Goal: Task Accomplishment & Management: Use online tool/utility

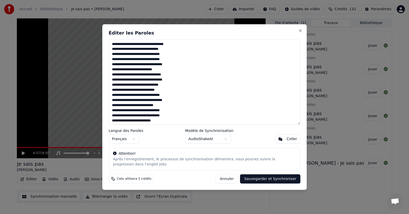
scroll to position [62, 0]
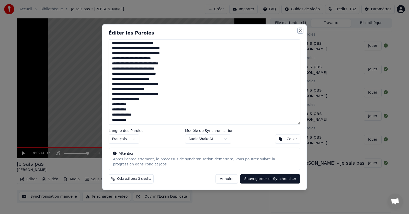
click at [300, 29] on button "Close" at bounding box center [300, 30] width 4 height 4
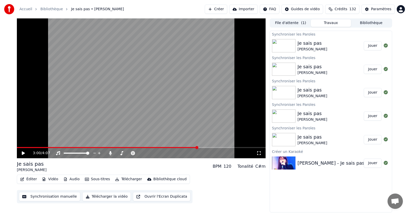
click at [198, 148] on span at bounding box center [196, 147] width 3 height 3
click at [22, 152] on icon at bounding box center [27, 153] width 12 height 4
click at [31, 179] on button "Éditer" at bounding box center [28, 178] width 21 height 7
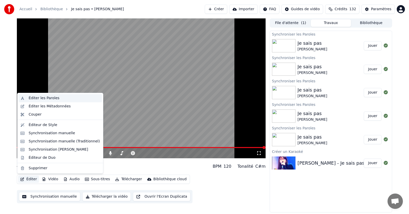
click at [35, 97] on div "Éditer les Paroles" at bounding box center [44, 97] width 31 height 5
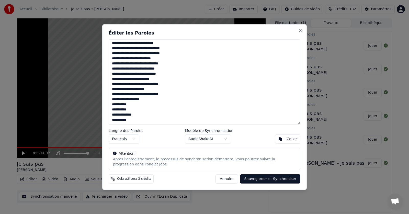
drag, startPoint x: 127, startPoint y: 120, endPoint x: 111, endPoint y: 120, distance: 16.6
click at [111, 120] on textarea "**********" at bounding box center [204, 82] width 191 height 86
click at [264, 180] on button "Sauvegarder et Synchroniser" at bounding box center [270, 178] width 60 height 9
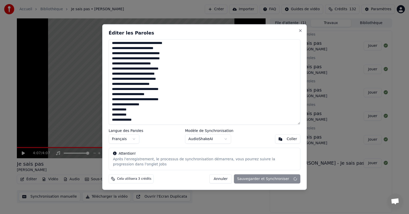
type textarea "**********"
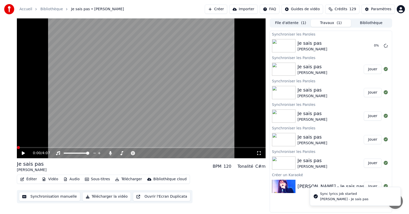
click at [17, 149] on span at bounding box center [18, 147] width 3 height 3
click at [23, 153] on icon at bounding box center [27, 153] width 12 height 4
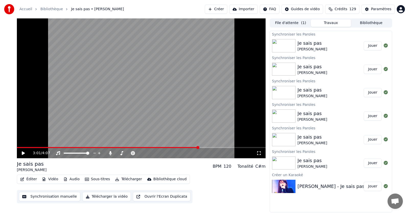
click at [198, 147] on span at bounding box center [141, 147] width 248 height 1
click at [24, 151] on icon at bounding box center [27, 153] width 12 height 4
click at [31, 178] on button "Éditer" at bounding box center [28, 178] width 21 height 7
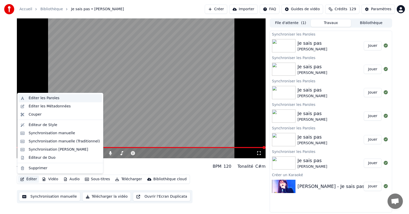
click at [44, 97] on div "Éditer les Paroles" at bounding box center [44, 97] width 31 height 5
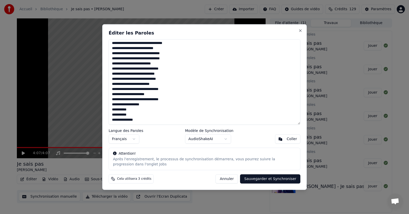
drag, startPoint x: 134, startPoint y: 115, endPoint x: 129, endPoint y: 117, distance: 5.2
click at [129, 117] on textarea "**********" at bounding box center [204, 82] width 191 height 86
click at [265, 180] on button "Sauvegarder et Synchroniser" at bounding box center [270, 178] width 60 height 9
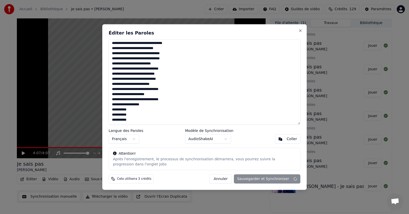
type textarea "**********"
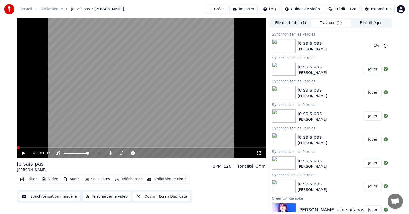
click at [17, 149] on span at bounding box center [18, 147] width 3 height 3
click at [202, 146] on video at bounding box center [141, 88] width 248 height 140
click at [203, 147] on span at bounding box center [141, 147] width 248 height 1
click at [24, 152] on icon at bounding box center [27, 153] width 12 height 4
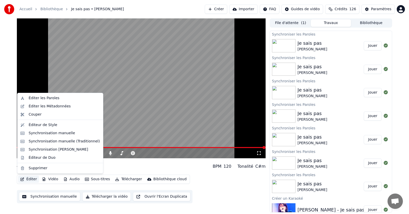
click at [30, 178] on button "Éditer" at bounding box center [28, 178] width 21 height 7
click at [32, 98] on div "Éditer les Paroles" at bounding box center [44, 97] width 31 height 5
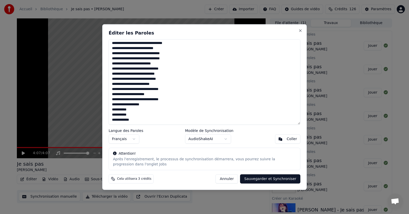
drag, startPoint x: 129, startPoint y: 116, endPoint x: 111, endPoint y: 114, distance: 17.7
click at [111, 114] on textarea "**********" at bounding box center [204, 82] width 191 height 86
click at [266, 181] on button "Sauvegarder et Synchroniser" at bounding box center [270, 178] width 60 height 9
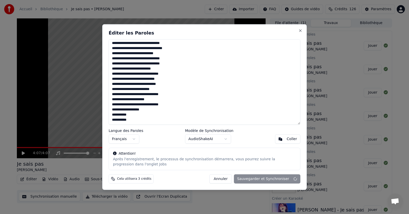
type textarea "**********"
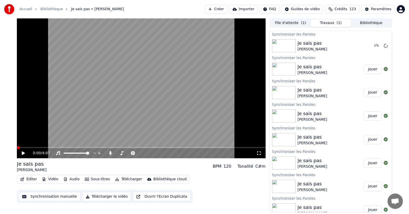
click at [17, 149] on span at bounding box center [18, 147] width 3 height 3
click at [21, 152] on icon at bounding box center [27, 153] width 12 height 4
click at [202, 148] on span at bounding box center [141, 147] width 248 height 1
click at [23, 153] on icon at bounding box center [23, 153] width 3 height 4
click at [22, 153] on icon at bounding box center [23, 153] width 3 height 4
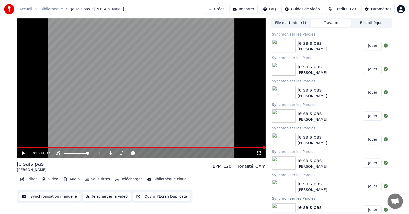
click at [122, 179] on button "Télécharger" at bounding box center [128, 178] width 31 height 7
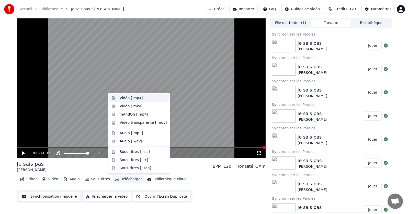
click at [124, 97] on div "Vidéo [.mp4]" at bounding box center [130, 97] width 23 height 5
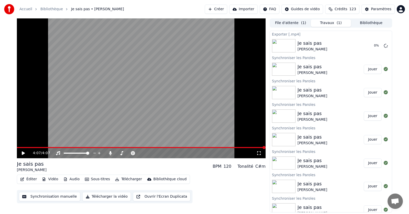
click at [123, 178] on button "Télécharger" at bounding box center [128, 178] width 31 height 7
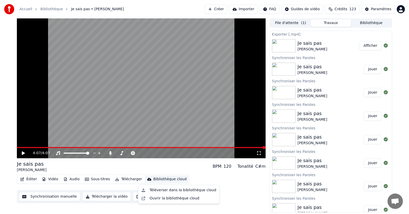
click at [365, 45] on button "Afficher" at bounding box center [370, 45] width 22 height 9
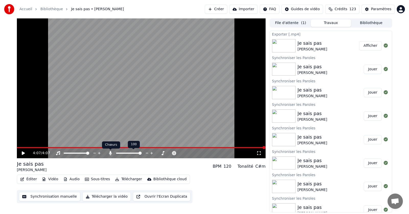
click at [110, 153] on icon at bounding box center [110, 153] width 3 height 4
click at [124, 180] on button "Télécharger" at bounding box center [128, 178] width 31 height 7
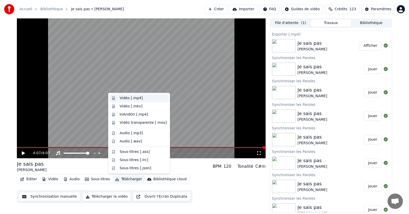
click at [125, 99] on div "Vidéo [.mp4]" at bounding box center [130, 97] width 23 height 5
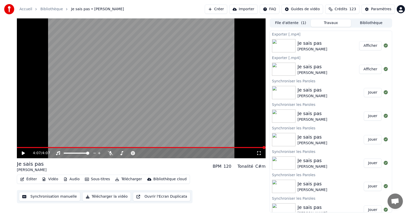
click at [366, 45] on button "Afficher" at bounding box center [370, 45] width 22 height 9
